Goal: Task Accomplishment & Management: Use online tool/utility

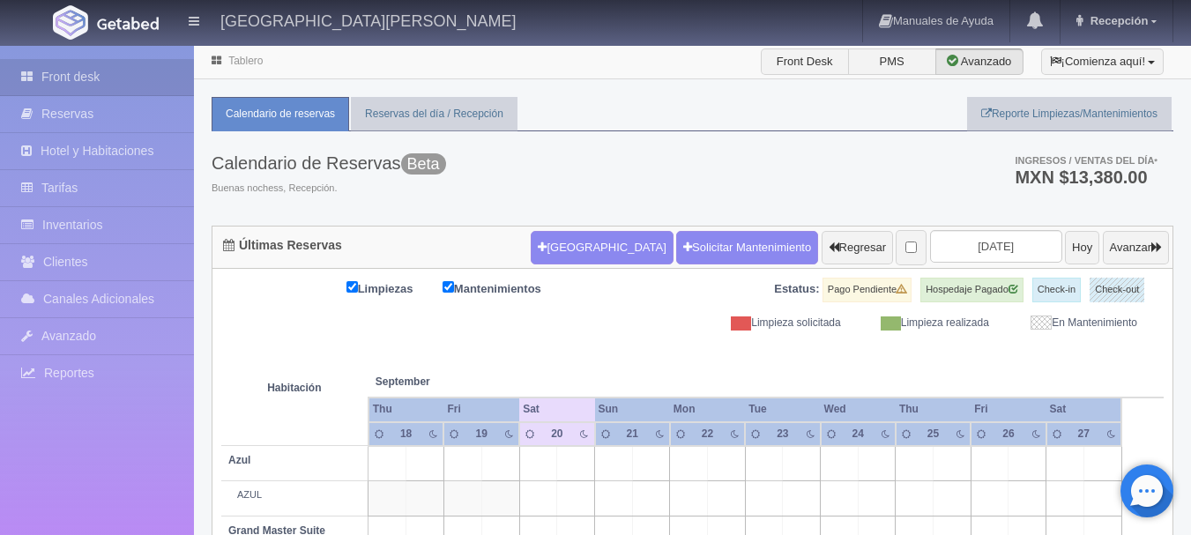
click at [116, 21] on img at bounding box center [128, 23] width 62 height 13
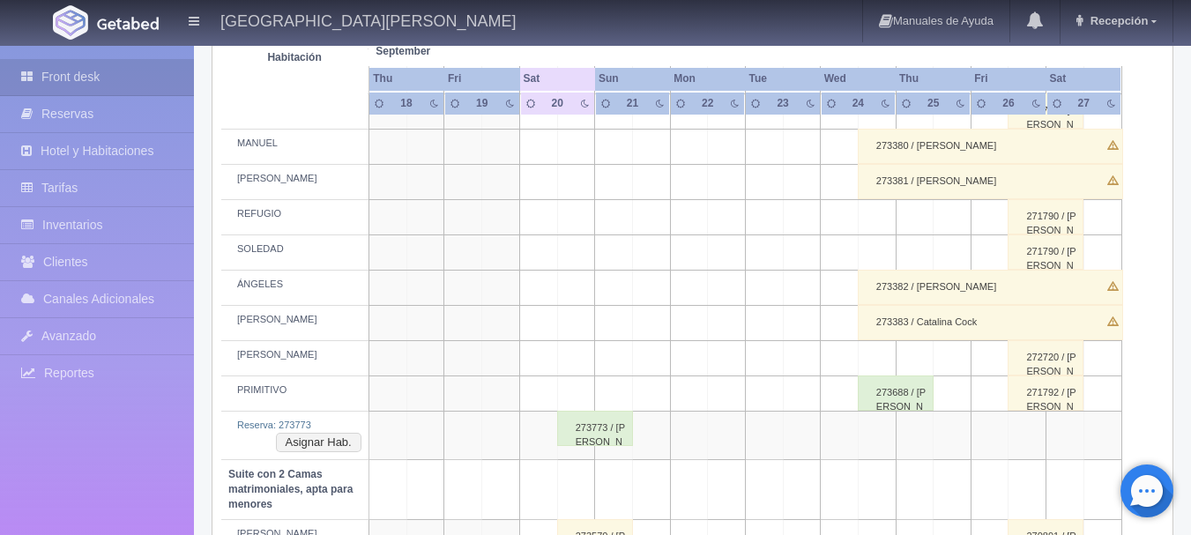
scroll to position [925, 0]
click at [319, 442] on button "Asignar Hab." at bounding box center [319, 443] width 86 height 19
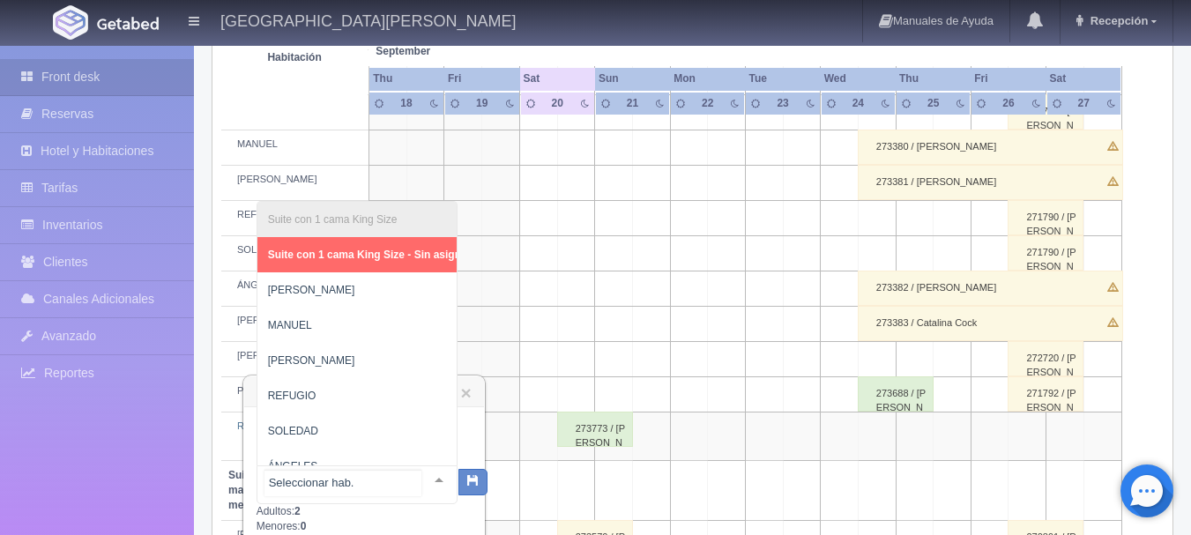
click at [425, 472] on div "Suite con 1 cama King Size Suite con 1 cama King Size - Sin asignar [PERSON_NAM…" at bounding box center [357, 485] width 201 height 39
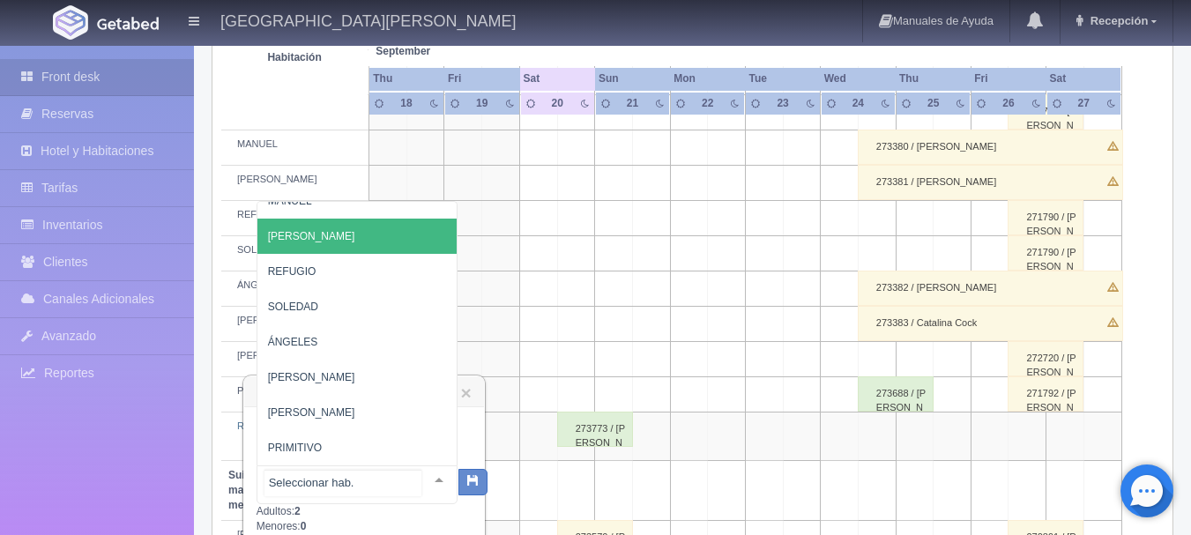
scroll to position [138, 0]
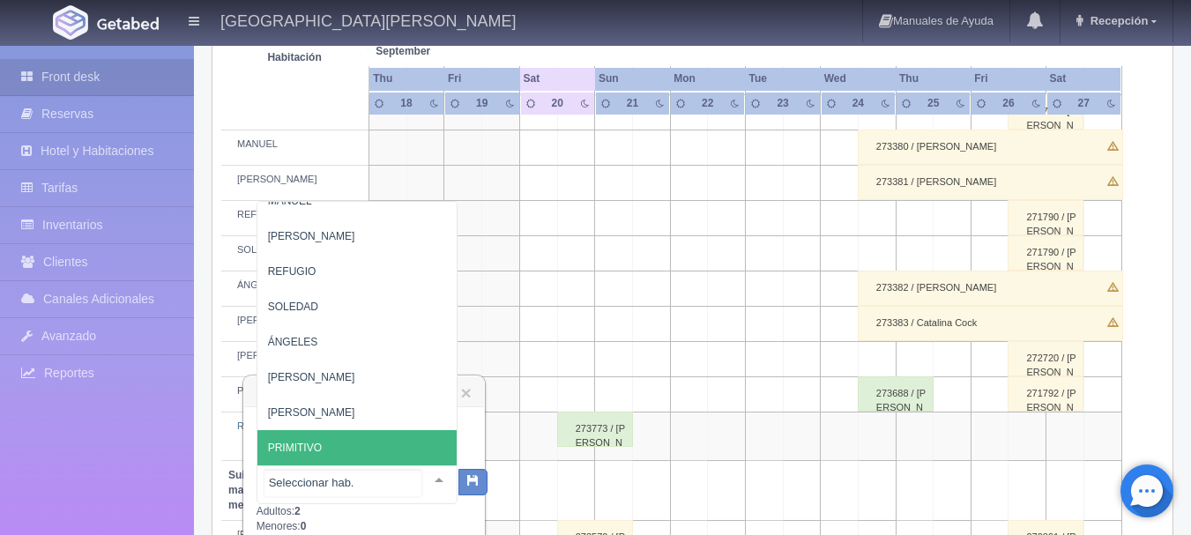
click at [371, 436] on span "PRIMITIVO" at bounding box center [369, 447] width 225 height 35
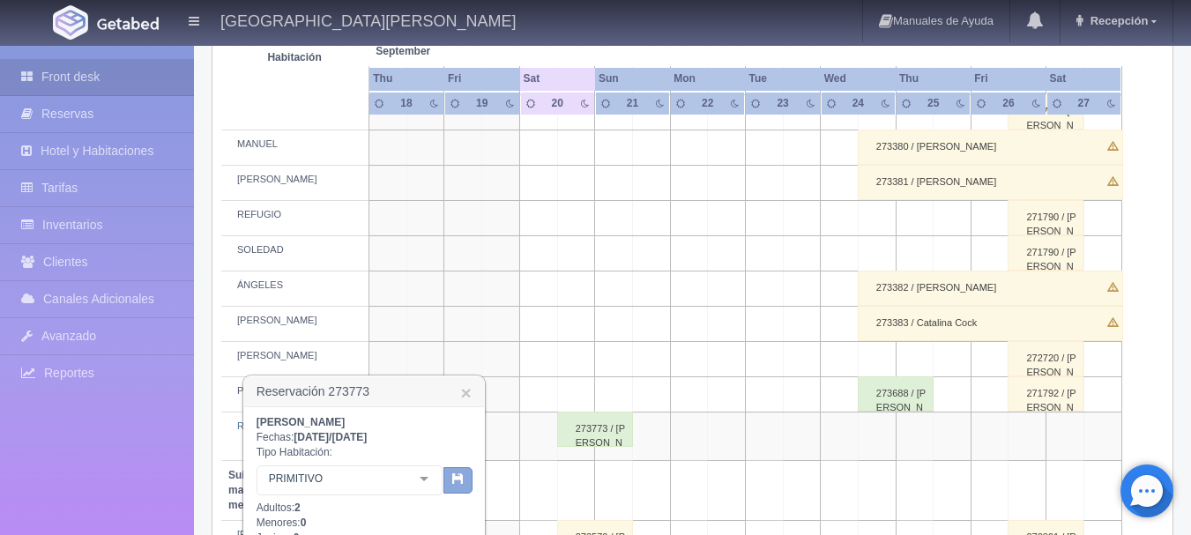
click at [464, 484] on button "button" at bounding box center [457, 480] width 29 height 26
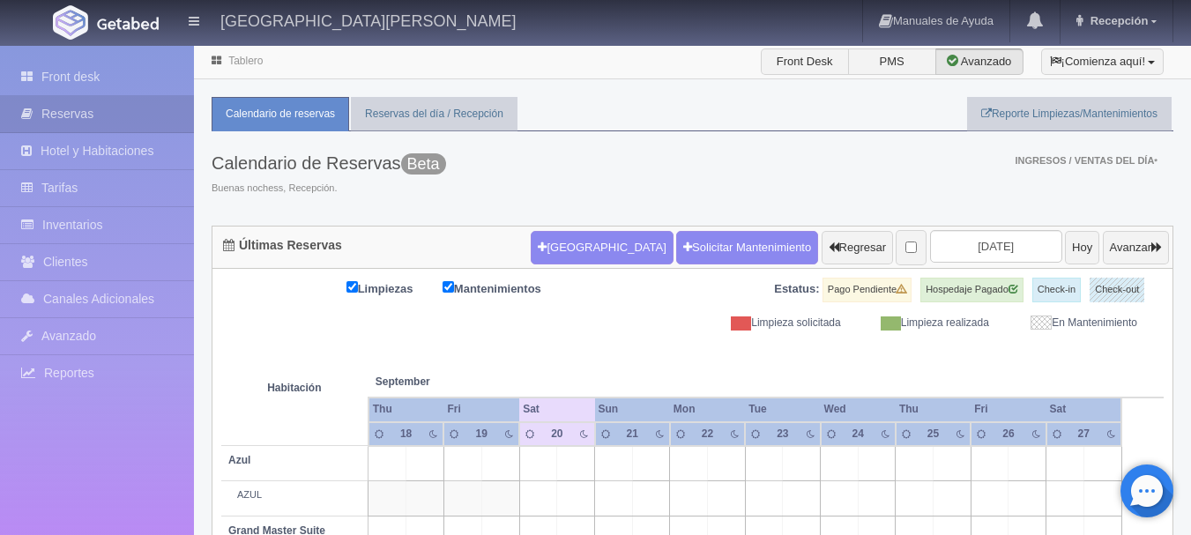
scroll to position [131, 0]
